Goal: Use online tool/utility: Utilize a website feature to perform a specific function

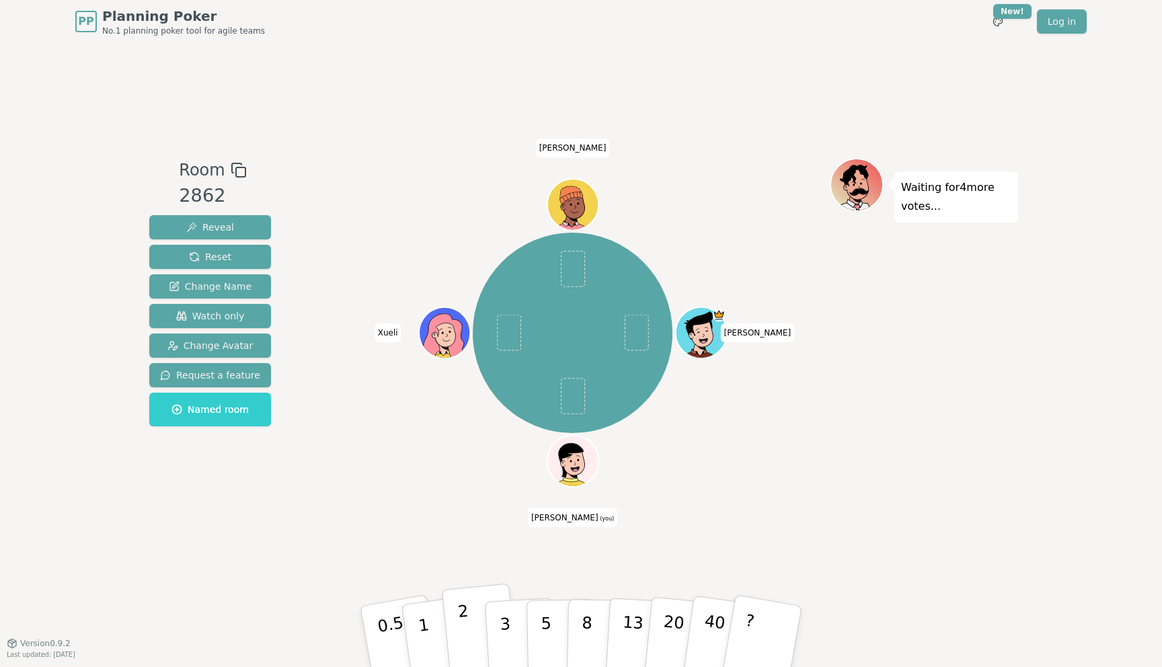
click at [459, 622] on p "2" at bounding box center [465, 638] width 17 height 73
click at [464, 635] on p "2" at bounding box center [465, 638] width 17 height 73
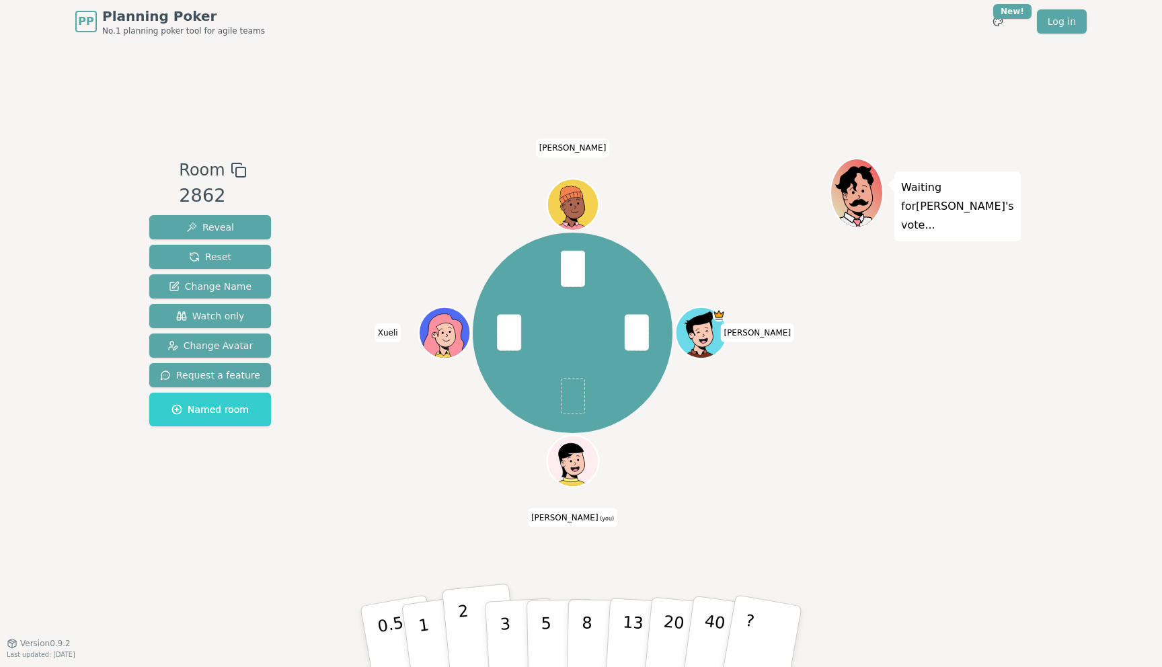
click at [460, 630] on p "2" at bounding box center [465, 638] width 17 height 73
click at [466, 620] on p "2" at bounding box center [465, 638] width 17 height 73
click at [435, 626] on button "1" at bounding box center [439, 636] width 80 height 109
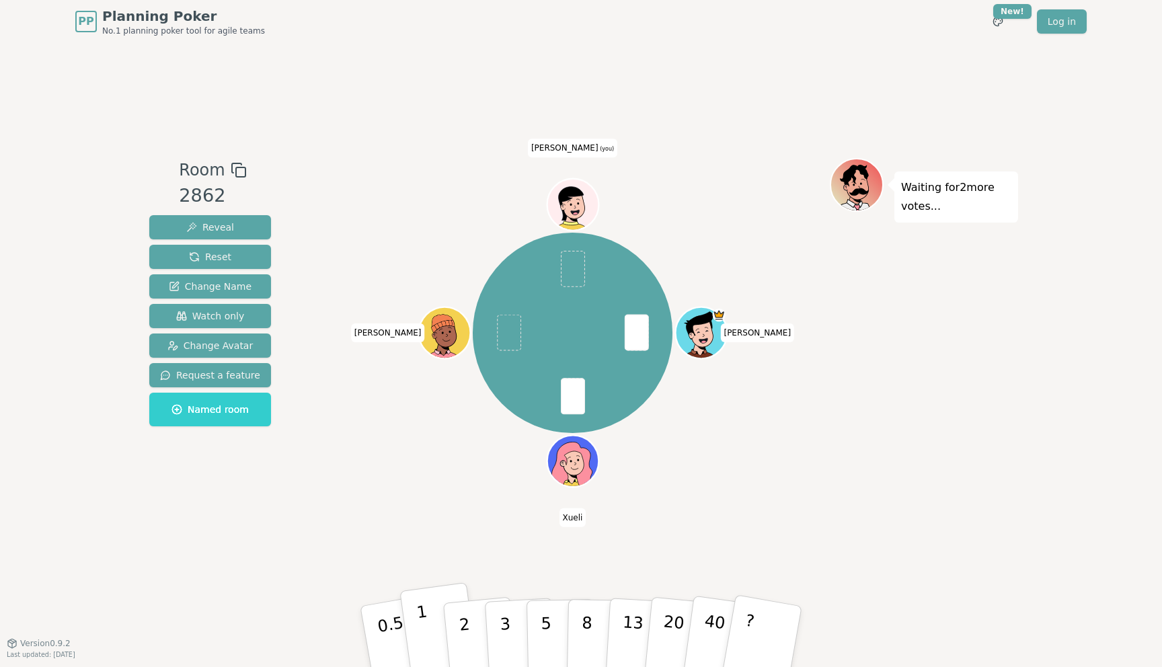
click at [415, 632] on button "1" at bounding box center [439, 636] width 80 height 109
click at [470, 622] on button "2" at bounding box center [480, 636] width 77 height 107
click at [456, 622] on button "2" at bounding box center [480, 636] width 77 height 107
click at [505, 620] on p "3" at bounding box center [506, 637] width 15 height 73
click at [505, 609] on p "3" at bounding box center [506, 637] width 15 height 73
